Goal: Task Accomplishment & Management: Manage account settings

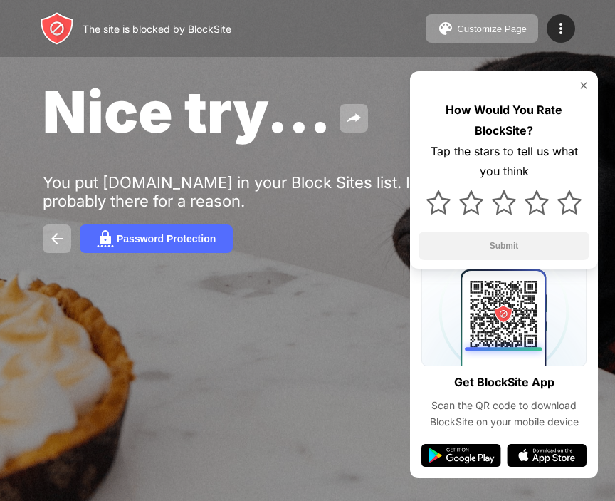
click at [584, 84] on img at bounding box center [583, 85] width 11 height 11
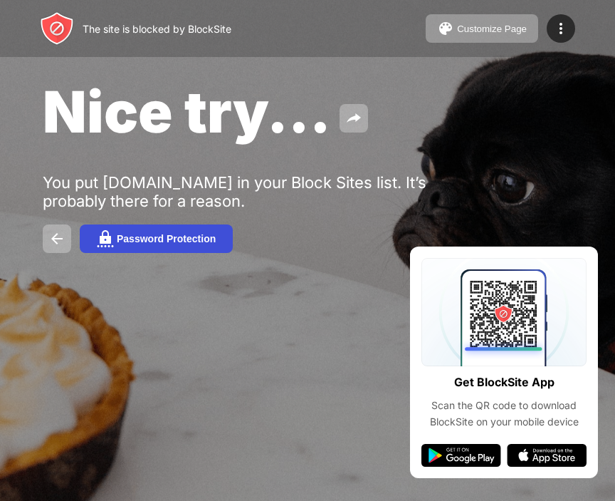
click at [165, 240] on div "Password Protection" at bounding box center [166, 238] width 99 height 11
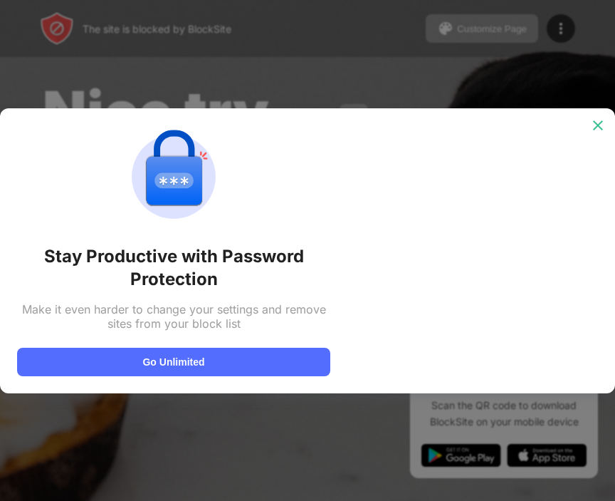
click at [597, 128] on img at bounding box center [598, 125] width 14 height 14
